Goal: Information Seeking & Learning: Learn about a topic

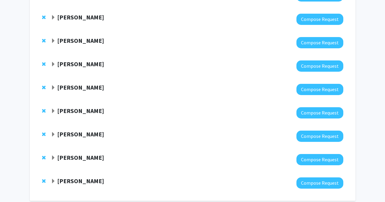
scroll to position [137, 0]
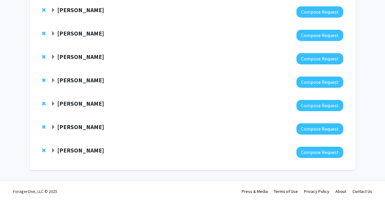
click at [59, 102] on strong "[PERSON_NAME]" at bounding box center [80, 104] width 47 height 8
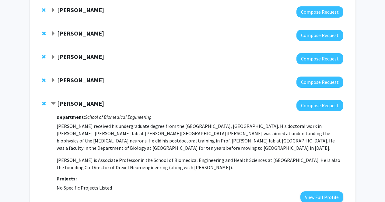
click at [59, 102] on strong "[PERSON_NAME]" at bounding box center [80, 104] width 47 height 8
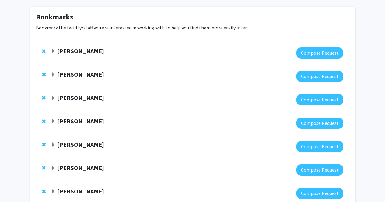
scroll to position [0, 0]
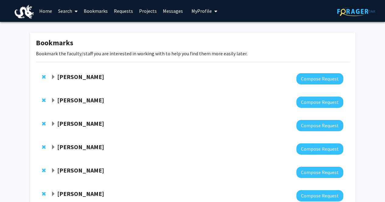
click at [65, 13] on link "Search" at bounding box center [68, 10] width 26 height 21
click at [67, 27] on span "Faculty/Staff" at bounding box center [77, 28] width 45 height 12
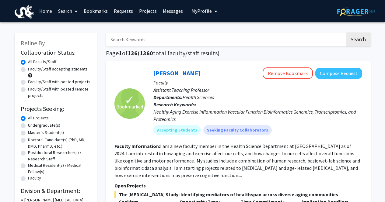
click at [136, 40] on input "Search Keywords" at bounding box center [225, 40] width 239 height 14
type input "[PERSON_NAME]"
click at [306, 33] on button "Search" at bounding box center [357, 40] width 25 height 14
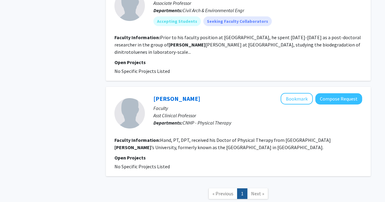
scroll to position [807, 0]
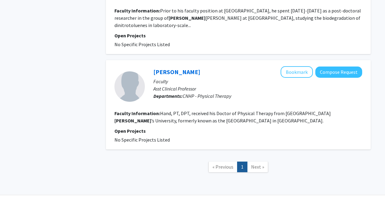
click at [251, 164] on span "Next »" at bounding box center [257, 167] width 13 height 6
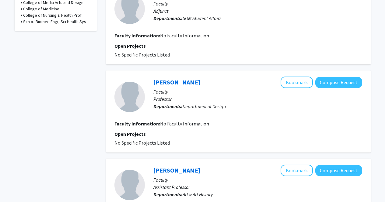
scroll to position [221, 0]
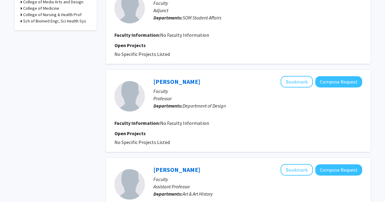
click at [227, 88] on p "Faculty" at bounding box center [257, 91] width 209 height 7
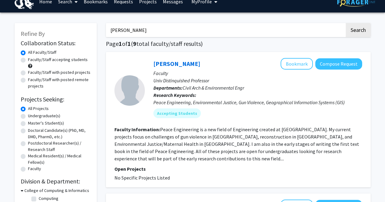
scroll to position [0, 0]
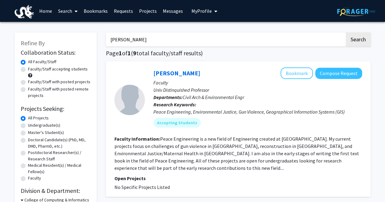
click at [210, 38] on input "[PERSON_NAME]" at bounding box center [225, 40] width 239 height 14
click at [160, 37] on input "Search Keywords" at bounding box center [225, 40] width 239 height 14
click at [94, 13] on link "Bookmarks" at bounding box center [96, 10] width 30 height 21
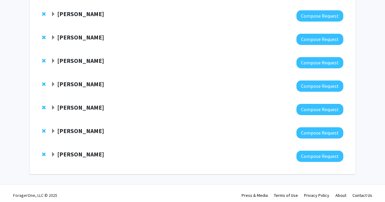
scroll to position [133, 0]
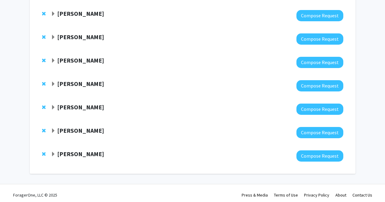
click at [54, 60] on span "Expand Felice Elefant Bookmark" at bounding box center [53, 60] width 5 height 5
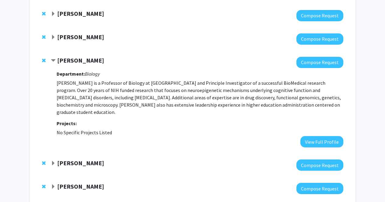
click at [79, 59] on strong "[PERSON_NAME]" at bounding box center [80, 61] width 47 height 8
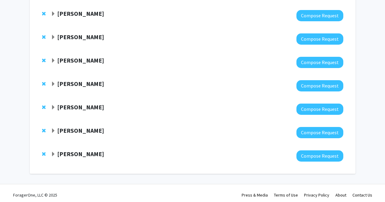
click at [64, 59] on strong "[PERSON_NAME]" at bounding box center [80, 61] width 47 height 8
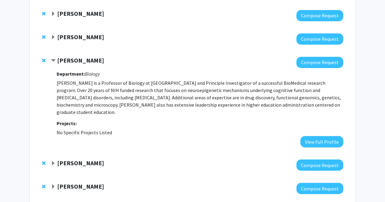
click at [64, 61] on strong "[PERSON_NAME]" at bounding box center [80, 61] width 47 height 8
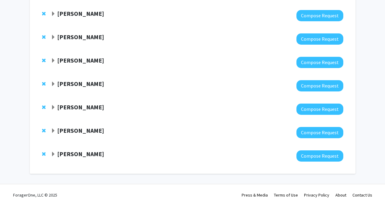
click at [64, 61] on strong "[PERSON_NAME]" at bounding box center [80, 61] width 47 height 8
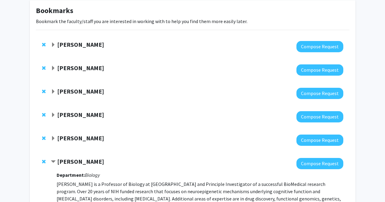
scroll to position [4, 0]
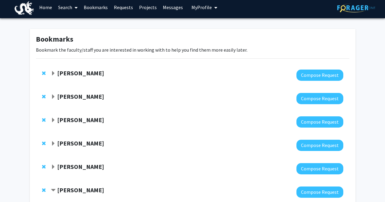
click at [69, 5] on link "Search" at bounding box center [68, 7] width 26 height 21
click at [73, 23] on span "Faculty/Staff" at bounding box center [77, 24] width 45 height 12
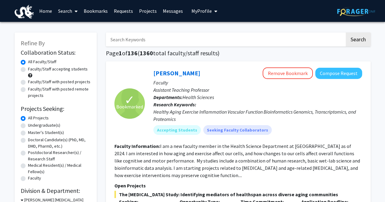
click at [126, 38] on input "Search Keywords" at bounding box center [225, 40] width 239 height 14
type input "[PERSON_NAME]"
click at [306, 33] on button "Search" at bounding box center [357, 40] width 25 height 14
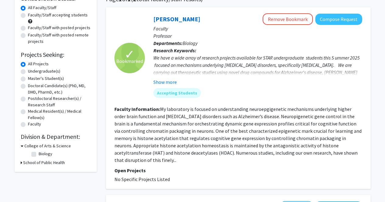
scroll to position [54, 0]
click at [164, 110] on fg-read-more "My laboratory is focused on understanding neuroepgigenetic mechanisms underlyin…" at bounding box center [237, 134] width 247 height 57
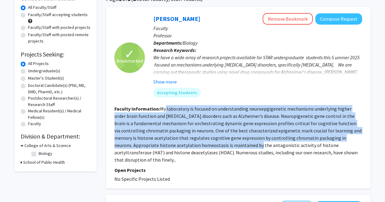
drag, startPoint x: 164, startPoint y: 110, endPoint x: 168, endPoint y: 145, distance: 34.9
click at [168, 145] on fg-read-more "My laboratory is focused on understanding neuroepgigenetic mechanisms underlyin…" at bounding box center [237, 134] width 247 height 57
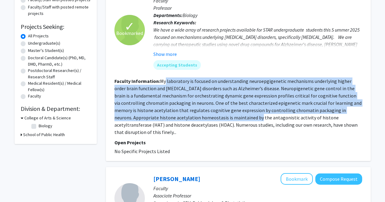
scroll to position [82, 0]
click at [172, 110] on fg-read-more "My laboratory is focused on understanding neuroepgigenetic mechanisms underlyin…" at bounding box center [237, 106] width 247 height 57
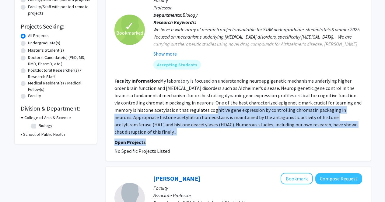
drag, startPoint x: 172, startPoint y: 110, endPoint x: 178, endPoint y: 136, distance: 26.8
click at [178, 136] on fg-search-faculty "✓ Bookmarked [PERSON_NAME] Remove Bookmark Compose Request Faculty Professor De…" at bounding box center [238, 70] width 248 height 170
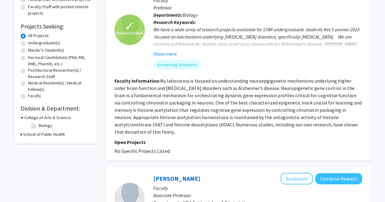
click at [178, 103] on fg-read-more "My laboratory is focused on understanding neuroepgigenetic mechanisms underlyin…" at bounding box center [237, 106] width 247 height 57
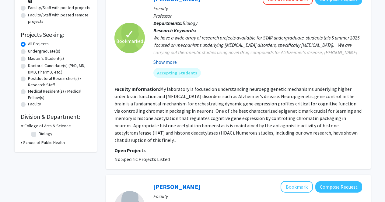
click at [168, 61] on button "Show more" at bounding box center [164, 61] width 23 height 7
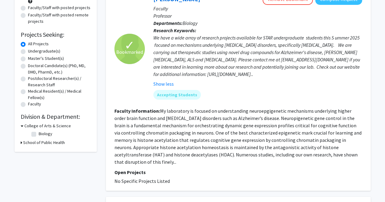
click at [172, 37] on div "We have a wide array of research projects available for STAR undergraduate stud…" at bounding box center [257, 56] width 209 height 44
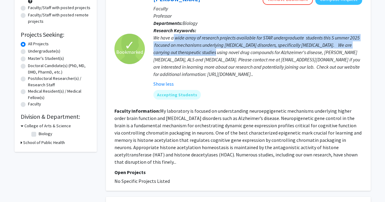
drag, startPoint x: 172, startPoint y: 37, endPoint x: 186, endPoint y: 50, distance: 18.7
click at [186, 50] on div "We have a wide array of research projects available for STAR undergraduate stud…" at bounding box center [257, 56] width 209 height 44
click at [195, 46] on div "We have a wide array of research projects available for STAR undergraduate stud…" at bounding box center [257, 56] width 209 height 44
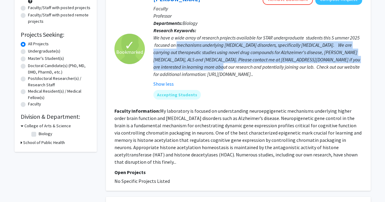
drag, startPoint x: 195, startPoint y: 46, endPoint x: 201, endPoint y: 68, distance: 23.1
click at [201, 68] on div "We have a wide array of research projects available for STAR undergraduate stud…" at bounding box center [257, 56] width 209 height 44
click at [217, 58] on div "We have a wide array of research projects available for STAR undergraduate stud…" at bounding box center [257, 56] width 209 height 44
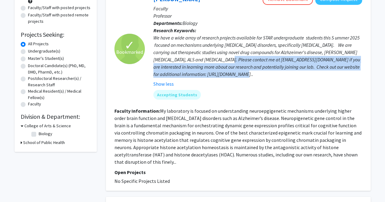
drag, startPoint x: 217, startPoint y: 58, endPoint x: 222, endPoint y: 72, distance: 14.3
click at [222, 72] on div "We have a wide array of research projects available for STAR undergraduate stud…" at bounding box center [257, 56] width 209 height 44
click at [219, 60] on div "We have a wide array of research projects available for STAR undergraduate stud…" at bounding box center [257, 56] width 209 height 44
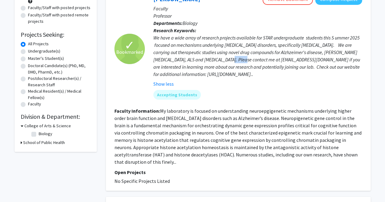
click at [219, 60] on div "We have a wide array of research projects available for STAR undergraduate stud…" at bounding box center [257, 56] width 209 height 44
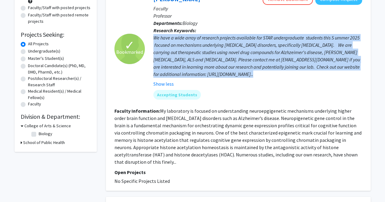
drag, startPoint x: 219, startPoint y: 60, endPoint x: 239, endPoint y: 72, distance: 23.2
click at [239, 72] on div "We have a wide array of research projects available for STAR undergraduate stud…" at bounding box center [257, 56] width 209 height 44
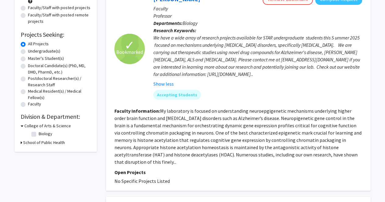
click at [197, 75] on div "We have a wide array of research projects available for STAR undergraduate stud…" at bounding box center [257, 56] width 209 height 44
drag, startPoint x: 197, startPoint y: 75, endPoint x: 243, endPoint y: 78, distance: 46.0
click at [243, 78] on div "We have a wide array of research projects available for STAR undergraduate stud…" at bounding box center [257, 56] width 209 height 44
click at [181, 75] on div "We have a wide array of research projects available for STAR undergraduate stud…" at bounding box center [257, 56] width 209 height 44
drag, startPoint x: 181, startPoint y: 75, endPoint x: 250, endPoint y: 74, distance: 68.7
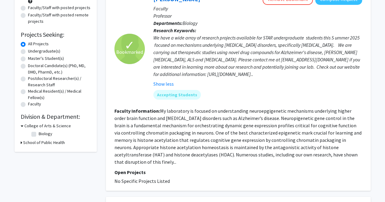
click at [250, 74] on div "We have a wide array of research projects available for STAR undergraduate stud…" at bounding box center [257, 56] width 209 height 44
